Goal: Find specific page/section: Find specific page/section

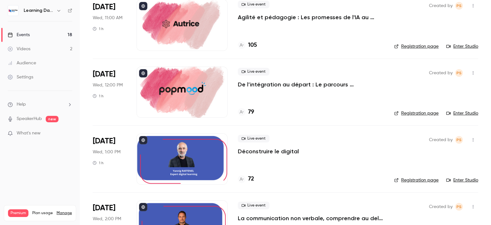
scroll to position [529, 0]
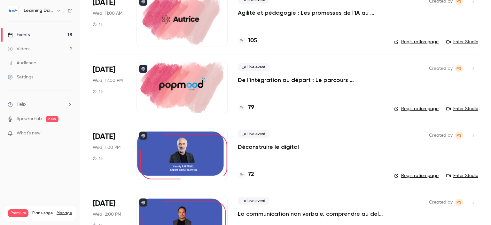
click at [32, 64] on div "Audience" at bounding box center [22, 63] width 28 height 6
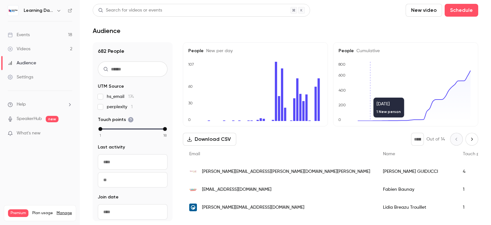
click at [248, 173] on span "[PERSON_NAME][EMAIL_ADDRESS][PERSON_NAME][DOMAIN_NAME][PERSON_NAME]" at bounding box center [286, 171] width 168 height 7
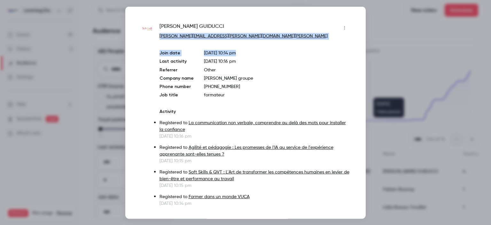
drag, startPoint x: 247, startPoint y: 40, endPoint x: 160, endPoint y: 36, distance: 87.4
click at [160, 36] on div "[PERSON_NAME] [PERSON_NAME][EMAIL_ADDRESS][PERSON_NAME][DOMAIN_NAME][PERSON_NAM…" at bounding box center [255, 114] width 190 height 184
